Goal: Information Seeking & Learning: Learn about a topic

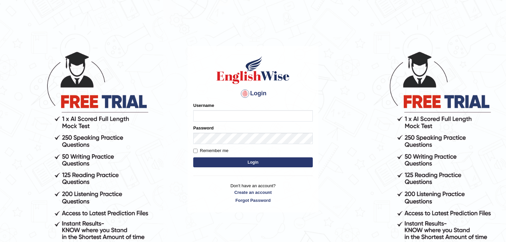
click at [234, 114] on input "Username" at bounding box center [252, 115] width 119 height 11
type input "mulwandamercy"
click at [208, 163] on button "Login" at bounding box center [252, 162] width 119 height 10
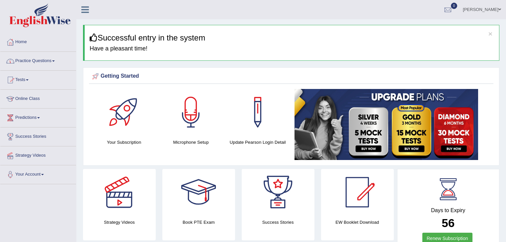
click at [55, 61] on span at bounding box center [53, 60] width 3 height 1
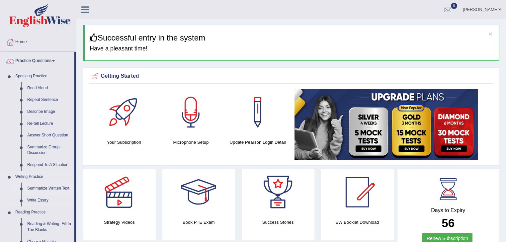
click at [53, 188] on link "Summarize Written Text" at bounding box center [49, 188] width 50 height 12
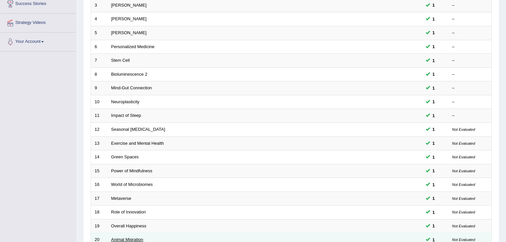
scroll to position [195, 0]
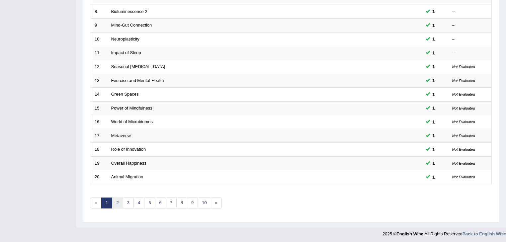
click at [119, 201] on link "2" at bounding box center [117, 202] width 11 height 11
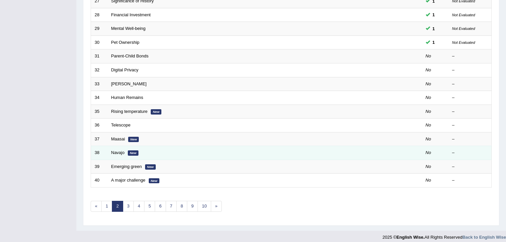
scroll to position [195, 0]
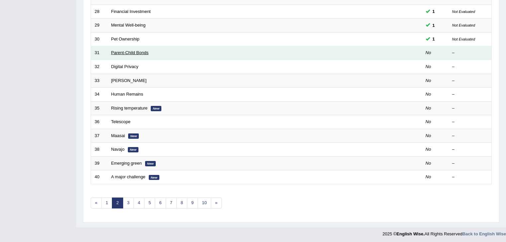
click at [139, 52] on link "Parent-Child Bonds" at bounding box center [129, 52] width 37 height 5
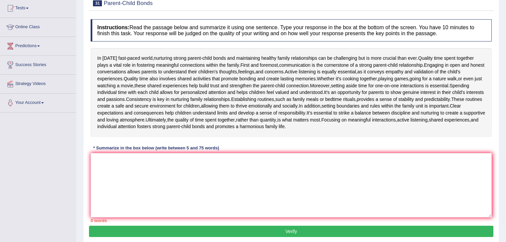
scroll to position [80, 0]
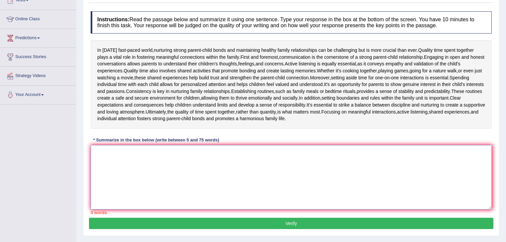
click at [120, 161] on textarea at bounding box center [291, 177] width 401 height 64
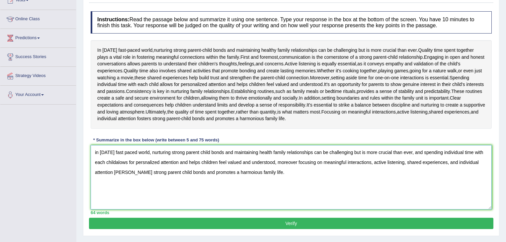
click at [96, 151] on textarea "in today's fast paced world, nurturing strong parent child bonds and maintainin…" at bounding box center [291, 177] width 401 height 64
click at [115, 160] on textarea "In today's fast paced world, nurturing strong parent child bonds and maintainin…" at bounding box center [291, 177] width 401 height 64
click at [121, 161] on textarea "In today's fast paced world, nurturing strong parent child bonds and maintainin…" at bounding box center [291, 177] width 401 height 64
click at [149, 162] on textarea "In today's fast paced world, nurturing strong parent child bonds and maintainin…" at bounding box center [291, 177] width 401 height 64
click at [124, 170] on textarea "In today's fast paced world, nurturing strong parent child bonds and maintainin…" at bounding box center [291, 177] width 401 height 64
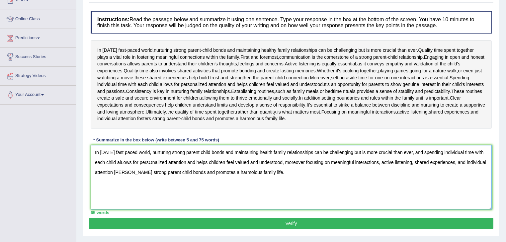
click at [124, 169] on textarea "In today's fast paced world, nurturing strong parent child bonds and maintainin…" at bounding box center [291, 177] width 401 height 64
click at [125, 170] on textarea "In today's fast paced world, nurturing strong parent child bonds and maintainin…" at bounding box center [291, 177] width 401 height 64
click at [123, 160] on textarea "In today's fast paced world, nurturing strong parent child bonds and maintainin…" at bounding box center [291, 177] width 401 height 64
type textarea "In today's fast paced world, nurturing strong parent child bonds and maintainin…"
click at [173, 218] on button "Verify" at bounding box center [291, 223] width 404 height 11
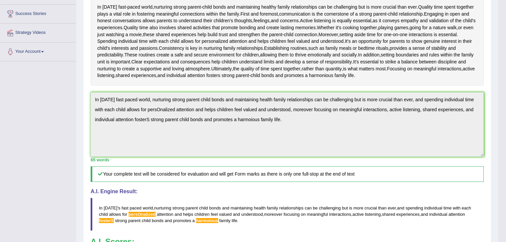
scroll to position [212, 0]
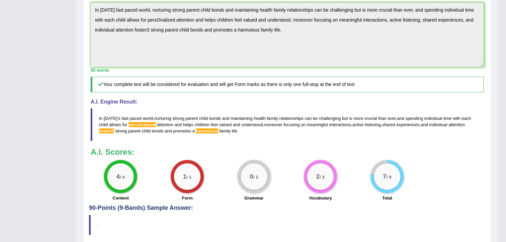
drag, startPoint x: 99, startPoint y: 115, endPoint x: 120, endPoint y: 98, distance: 26.8
click at [101, 121] on blockquote "In today ' s fast paced world , nurturing strong parent child bonds and maintai…" at bounding box center [287, 124] width 393 height 33
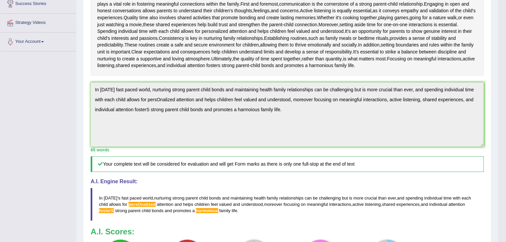
scroll to position [0, 0]
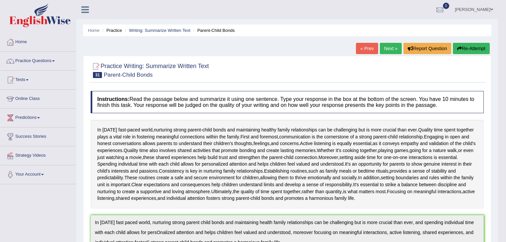
click at [475, 48] on button "Re-Attempt" at bounding box center [471, 48] width 37 height 11
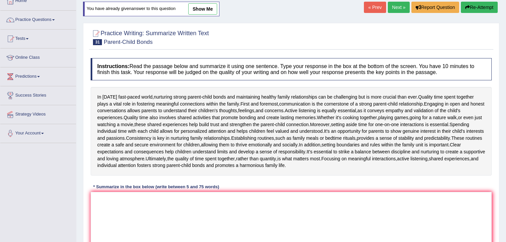
scroll to position [107, 0]
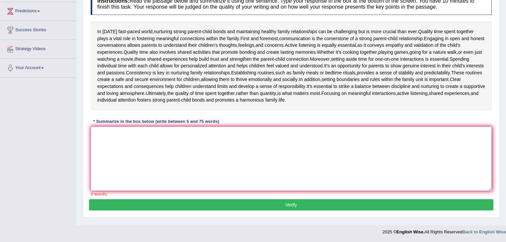
click at [126, 150] on textarea at bounding box center [291, 158] width 401 height 64
paste textarea "In today's fast paced world, nurturing strong parent child bonds and maintainin…"
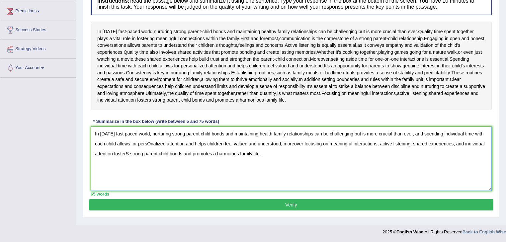
click at [151, 142] on textarea "In today's fast paced world, nurturing strong parent child bonds and maintainin…" at bounding box center [291, 158] width 401 height 64
click at [230, 152] on textarea "In today's fast paced world, nurturing strong parent child bonds and maintainin…" at bounding box center [291, 158] width 401 height 64
click at [127, 151] on textarea "In today's fast paced world, nurturing strong parent child bonds and maintainin…" at bounding box center [291, 158] width 401 height 64
type textarea "In today's fast paced world, nurturing strong parent child bonds and maintainin…"
click at [254, 202] on button "Verify" at bounding box center [291, 204] width 404 height 11
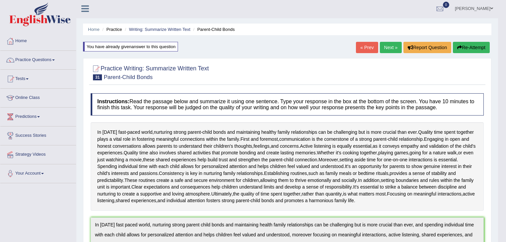
scroll to position [0, 0]
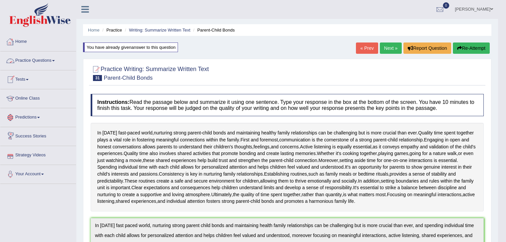
click at [42, 59] on link "Practice Questions" at bounding box center [38, 59] width 76 height 17
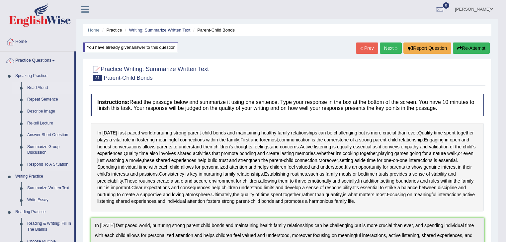
click at [45, 86] on link "Read Aloud" at bounding box center [49, 88] width 50 height 12
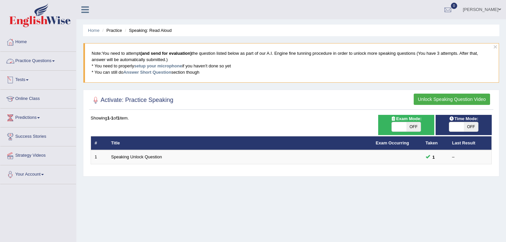
click at [51, 60] on link "Practice Questions" at bounding box center [38, 60] width 76 height 17
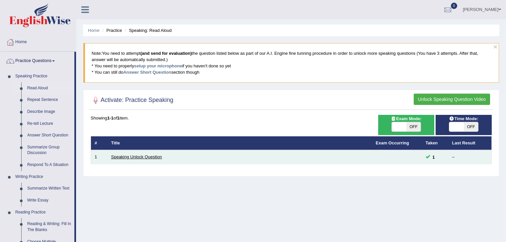
click at [121, 158] on link "Speaking Unlock Question" at bounding box center [136, 156] width 51 height 5
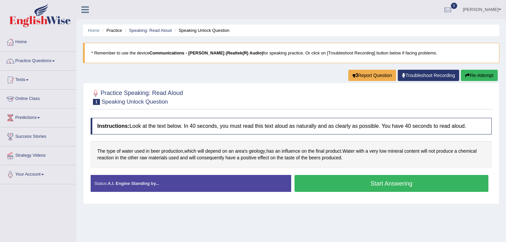
click at [316, 187] on button "Start Answering" at bounding box center [391, 183] width 194 height 17
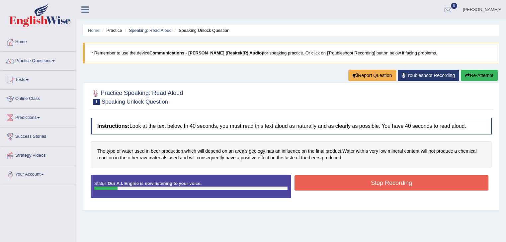
click at [345, 183] on button "Stop Recording" at bounding box center [391, 182] width 194 height 15
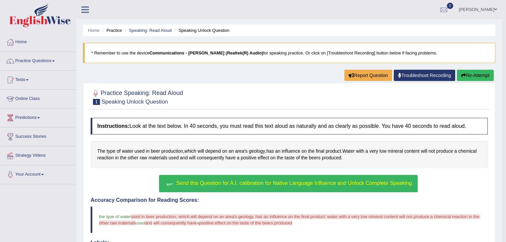
click at [471, 75] on button "Re-Attempt" at bounding box center [475, 75] width 37 height 11
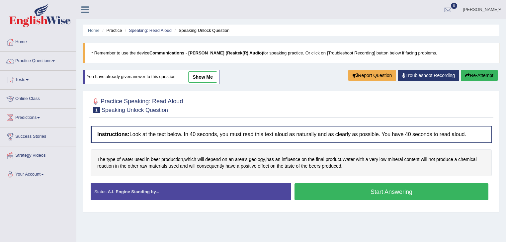
click at [386, 192] on button "Start Answering" at bounding box center [391, 191] width 194 height 17
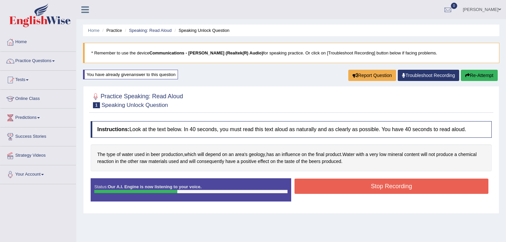
click at [384, 186] on button "Stop Recording" at bounding box center [391, 186] width 194 height 15
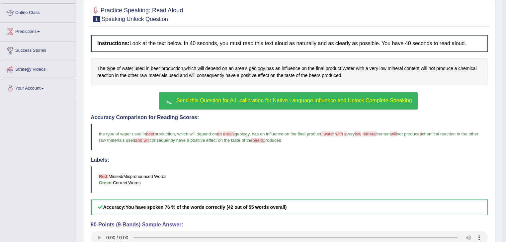
scroll to position [66, 0]
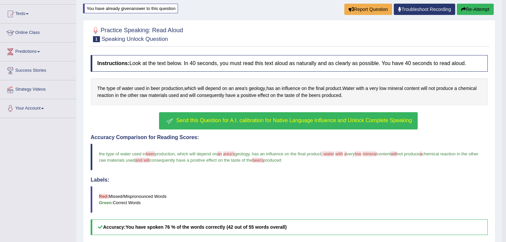
click at [332, 119] on span "Send this Question for A.I. calibration for Native Language Influence and Unloc…" at bounding box center [294, 120] width 236 height 6
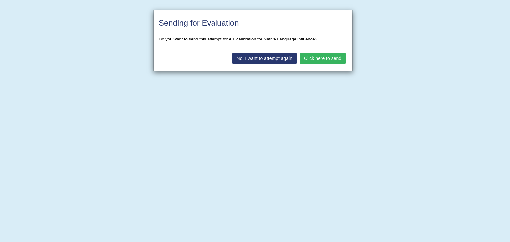
click at [326, 58] on button "Click here to send" at bounding box center [323, 58] width 46 height 11
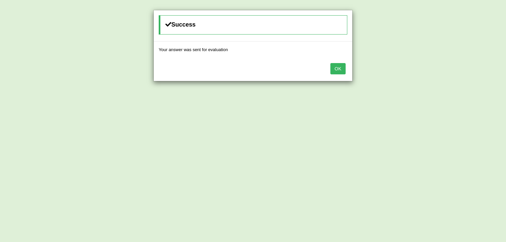
click at [338, 70] on button "OK" at bounding box center [337, 68] width 15 height 11
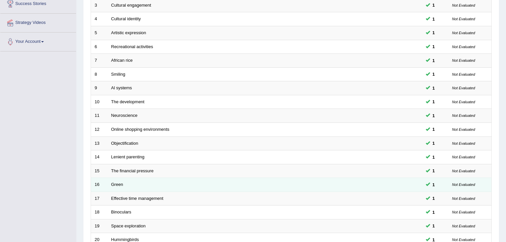
scroll to position [195, 0]
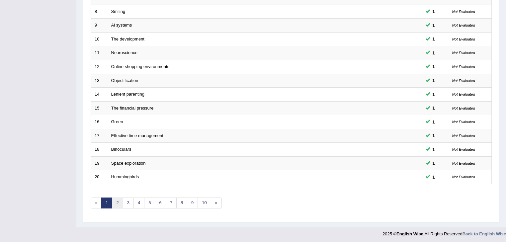
click at [118, 203] on link "2" at bounding box center [117, 202] width 11 height 11
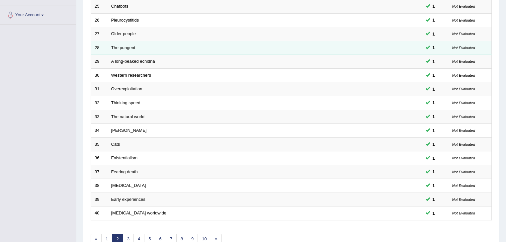
scroll to position [195, 0]
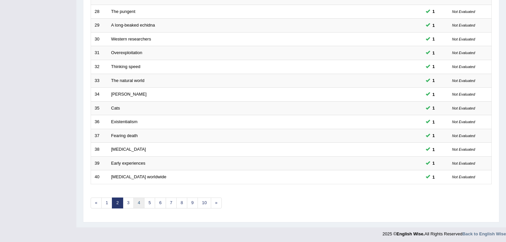
click at [139, 202] on link "4" at bounding box center [138, 202] width 11 height 11
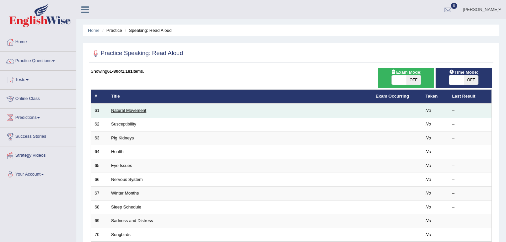
click at [137, 108] on link "Natural Movement" at bounding box center [128, 110] width 35 height 5
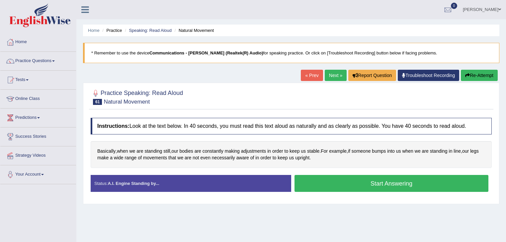
click at [325, 182] on button "Start Answering" at bounding box center [391, 183] width 194 height 17
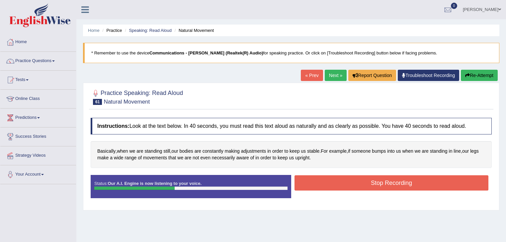
click at [325, 182] on button "Stop Recording" at bounding box center [391, 182] width 194 height 15
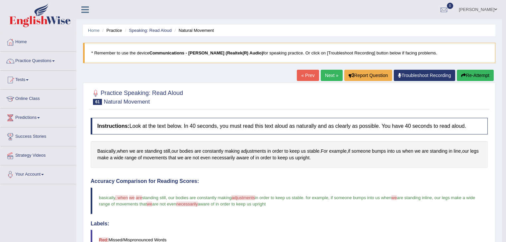
click at [327, 76] on link "Next »" at bounding box center [332, 75] width 22 height 11
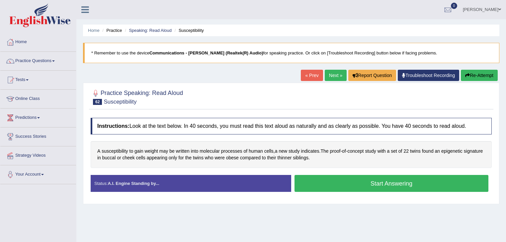
click at [331, 175] on div "Created with Highcharts 7.1.2 Great Too slow Too fast Time Speech pace meter: 0…" at bounding box center [393, 175] width 204 height 0
click at [331, 178] on button "Start Answering" at bounding box center [391, 183] width 194 height 17
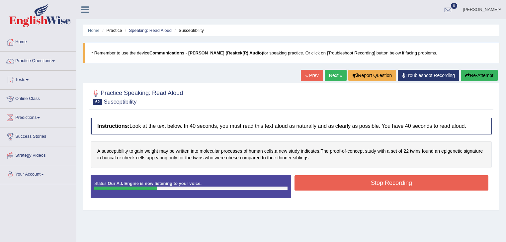
click at [379, 182] on button "Stop Recording" at bounding box center [391, 182] width 194 height 15
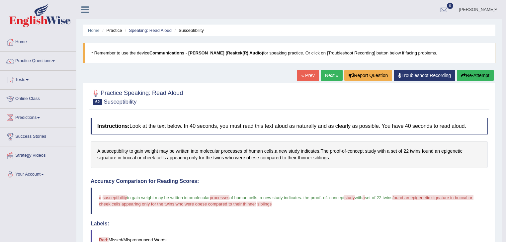
click at [474, 72] on button "Re-Attempt" at bounding box center [475, 75] width 37 height 11
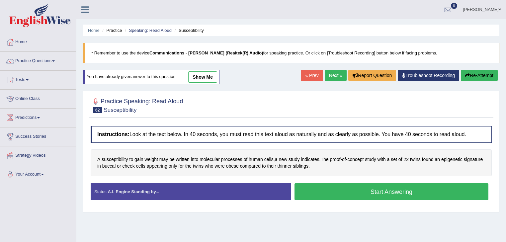
click at [370, 188] on button "Start Answering" at bounding box center [391, 191] width 194 height 17
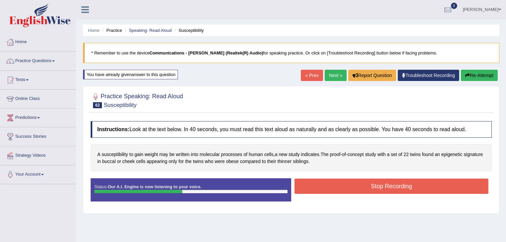
click at [370, 188] on button "Stop Recording" at bounding box center [391, 186] width 194 height 15
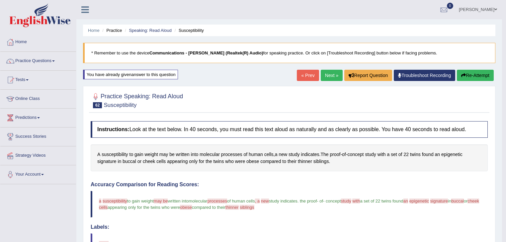
click at [330, 77] on link "Next »" at bounding box center [332, 75] width 22 height 11
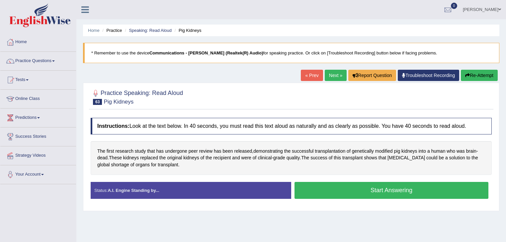
click at [340, 189] on button "Start Answering" at bounding box center [391, 190] width 194 height 17
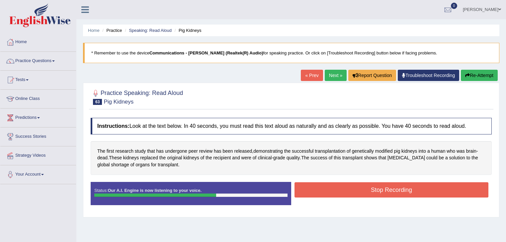
click at [340, 189] on button "Stop Recording" at bounding box center [391, 189] width 194 height 15
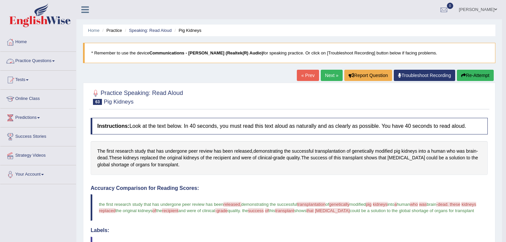
click at [51, 60] on link "Practice Questions" at bounding box center [38, 60] width 76 height 17
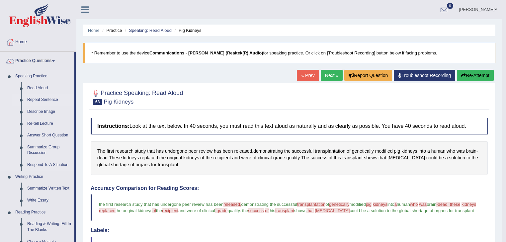
click at [49, 100] on link "Repeat Sentence" at bounding box center [49, 100] width 50 height 12
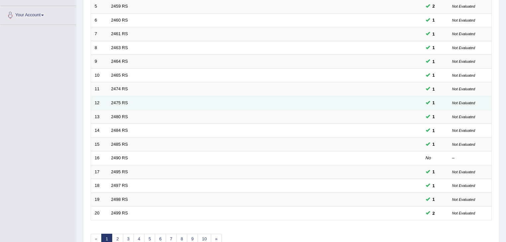
scroll to position [195, 0]
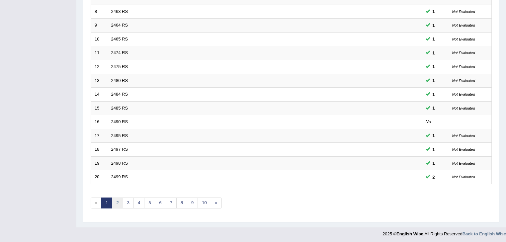
click at [118, 199] on link "2" at bounding box center [117, 202] width 11 height 11
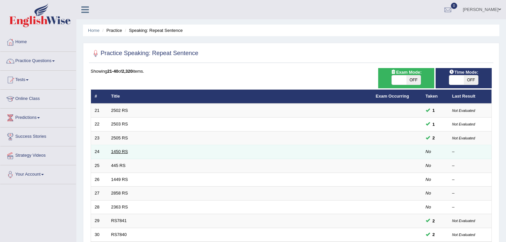
click at [123, 150] on link "1450 RS" at bounding box center [119, 151] width 17 height 5
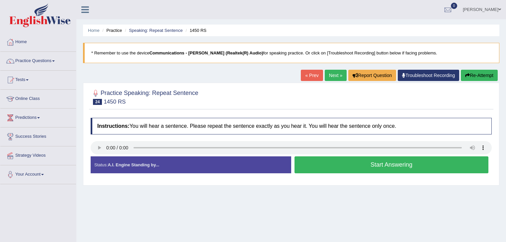
click at [422, 221] on div "Home Practice Speaking: Repeat Sentence 1450 RS * Remember to use the device Co…" at bounding box center [290, 166] width 429 height 332
click at [49, 60] on link "Practice Questions" at bounding box center [38, 60] width 76 height 17
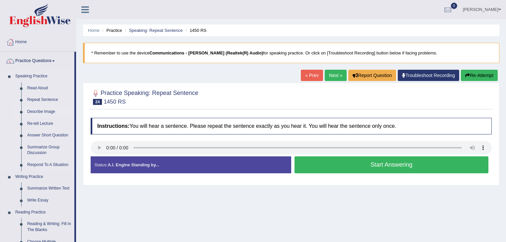
click at [47, 110] on link "Describe Image" at bounding box center [49, 112] width 50 height 12
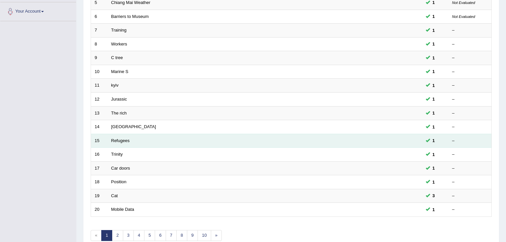
scroll to position [195, 0]
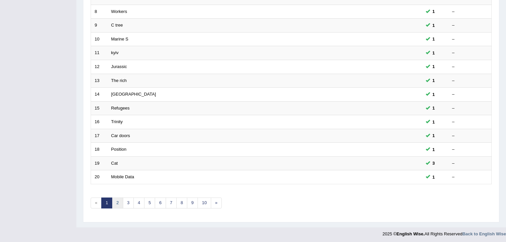
click at [118, 201] on link "2" at bounding box center [117, 202] width 11 height 11
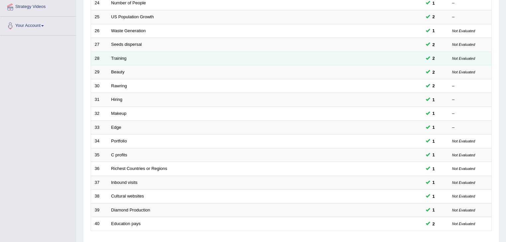
scroll to position [159, 0]
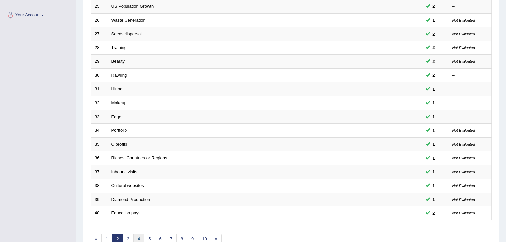
click at [141, 238] on link "4" at bounding box center [138, 239] width 11 height 11
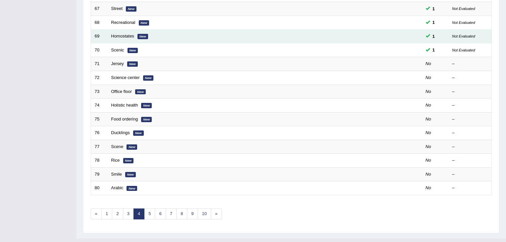
scroll to position [195, 0]
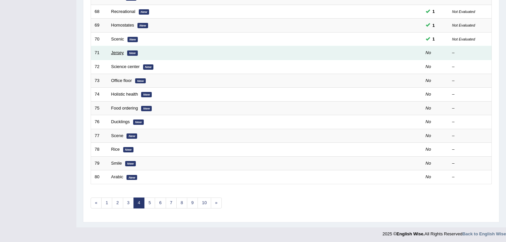
click at [119, 52] on link "Jersey" at bounding box center [117, 52] width 13 height 5
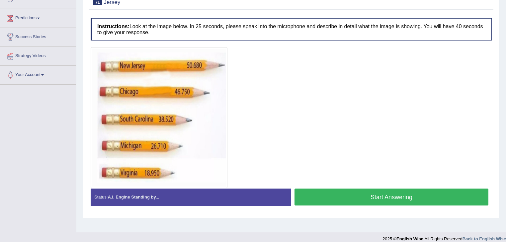
scroll to position [107, 0]
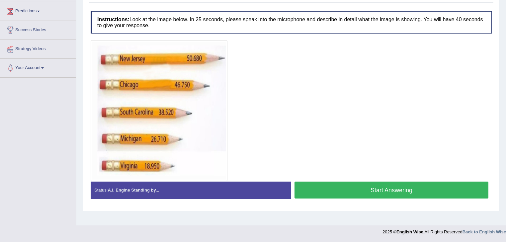
click at [306, 190] on button "Start Answering" at bounding box center [391, 189] width 194 height 17
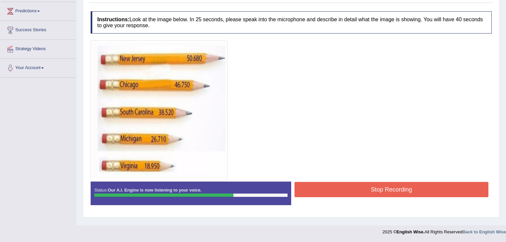
click at [303, 191] on button "Stop Recording" at bounding box center [391, 189] width 194 height 15
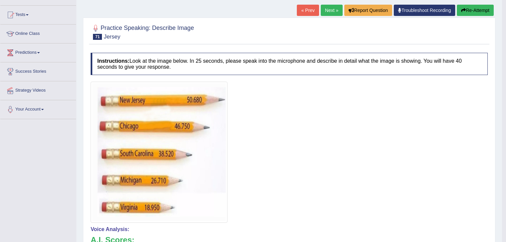
scroll to position [0, 0]
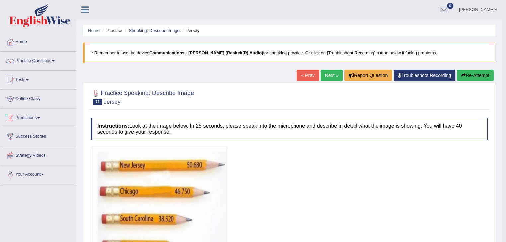
click at [325, 73] on link "Next »" at bounding box center [332, 75] width 22 height 11
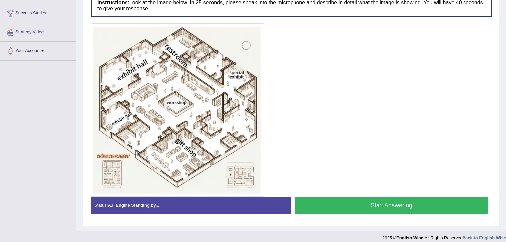
scroll to position [128, 0]
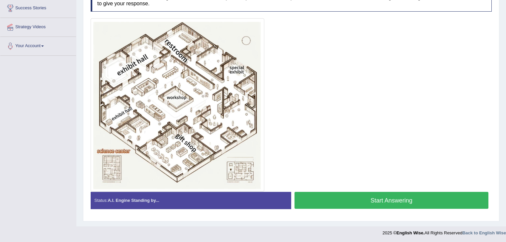
click at [322, 202] on button "Start Answering" at bounding box center [391, 200] width 194 height 17
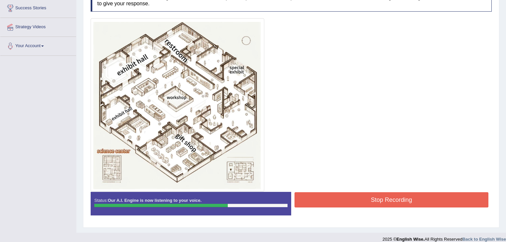
click at [323, 201] on button "Stop Recording" at bounding box center [391, 199] width 194 height 15
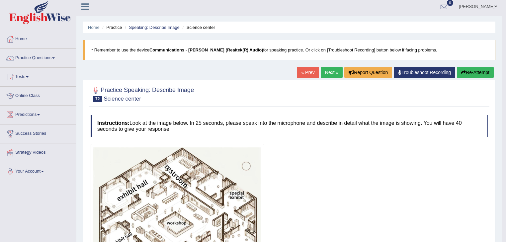
scroll to position [0, 0]
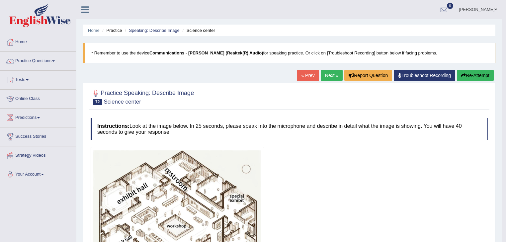
click at [329, 76] on link "Next »" at bounding box center [332, 75] width 22 height 11
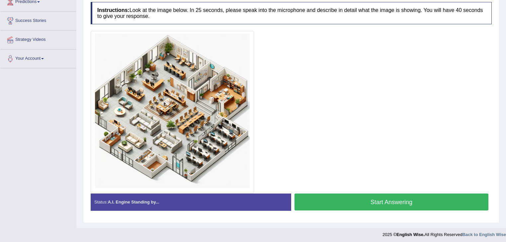
scroll to position [117, 0]
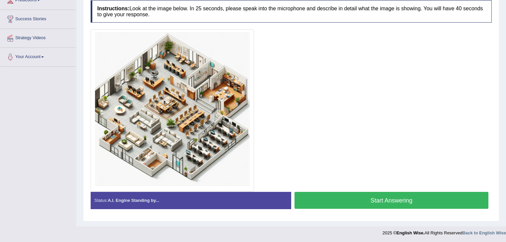
click at [334, 197] on button "Start Answering" at bounding box center [391, 200] width 194 height 17
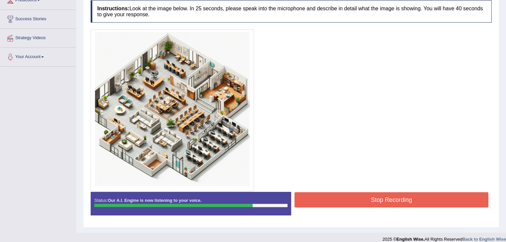
click at [334, 197] on button "Stop Recording" at bounding box center [391, 199] width 194 height 15
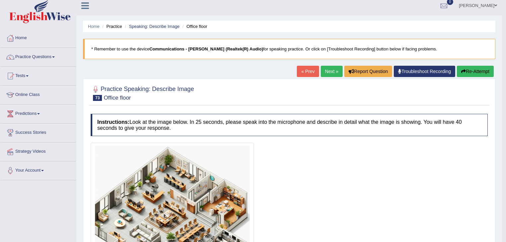
scroll to position [0, 0]
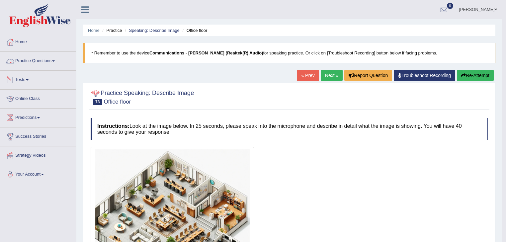
click at [52, 61] on link "Practice Questions" at bounding box center [38, 60] width 76 height 17
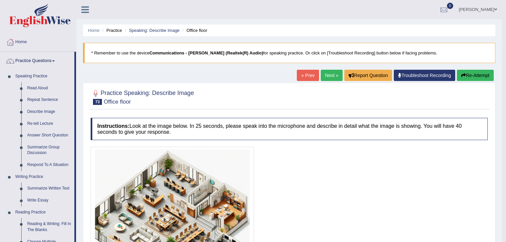
click at [323, 77] on link "Next »" at bounding box center [332, 75] width 22 height 11
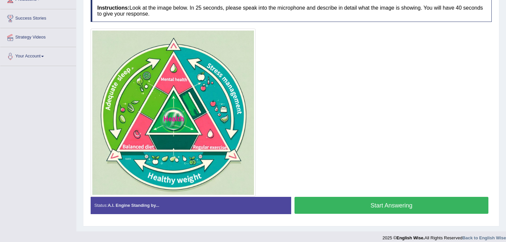
scroll to position [123, 0]
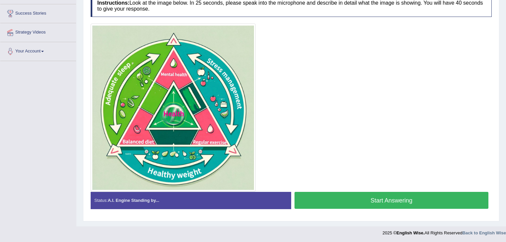
click at [322, 200] on button "Start Answering" at bounding box center [391, 200] width 194 height 17
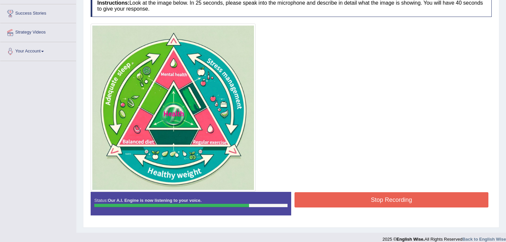
click at [322, 200] on button "Stop Recording" at bounding box center [391, 199] width 194 height 15
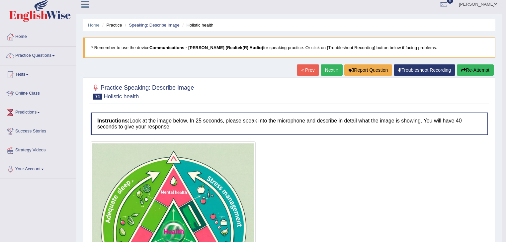
scroll to position [0, 0]
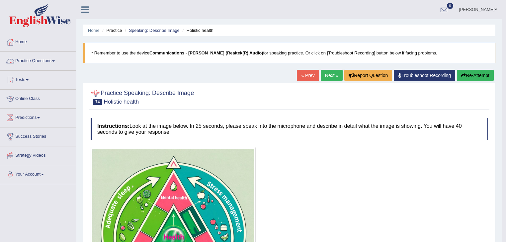
click at [52, 60] on link "Practice Questions" at bounding box center [38, 60] width 76 height 17
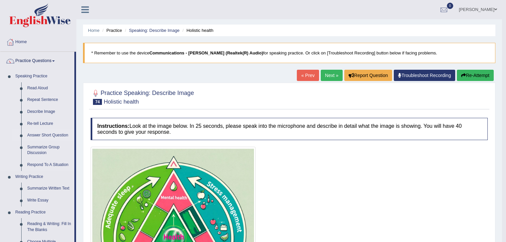
click at [41, 137] on link "Answer Short Question" at bounding box center [49, 135] width 50 height 12
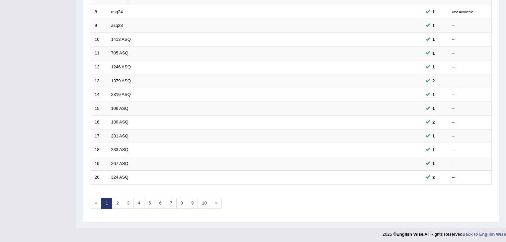
scroll to position [195, 0]
click at [151, 202] on link "5" at bounding box center [149, 202] width 11 height 11
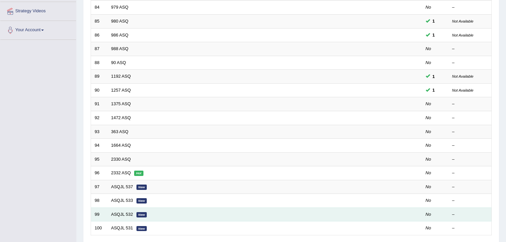
scroll to position [159, 0]
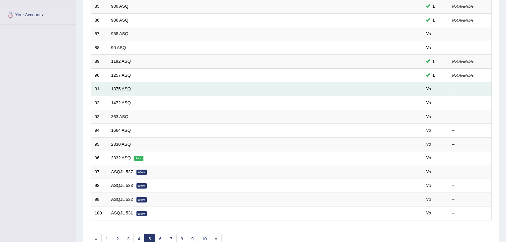
click at [126, 89] on link "1375 ASQ" at bounding box center [121, 88] width 20 height 5
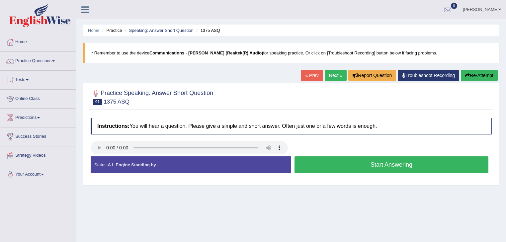
click at [331, 165] on button "Start Answering" at bounding box center [391, 164] width 194 height 17
